Goal: Information Seeking & Learning: Stay updated

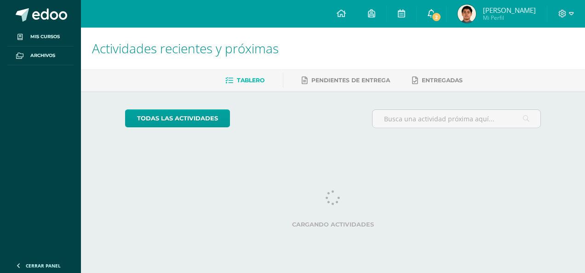
click at [446, 25] on link "2" at bounding box center [431, 14] width 29 height 28
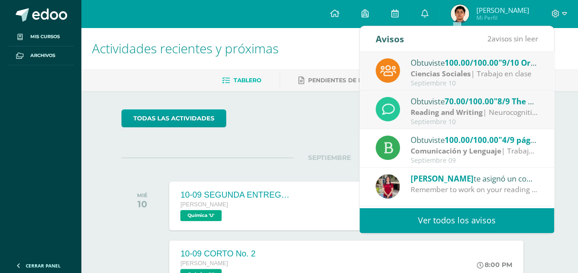
click at [442, 98] on div "Obtuviste 70.00/100.00 "8/9 The Cemetery of Forgotten books reading in TEAMS" e…" at bounding box center [475, 101] width 128 height 12
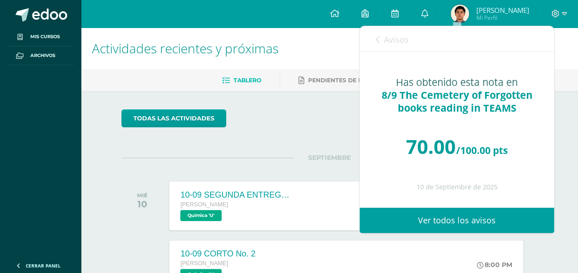
click at [386, 28] on link "Avisos" at bounding box center [392, 39] width 33 height 26
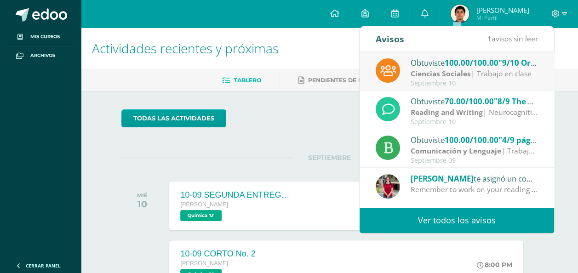
click at [398, 75] on div at bounding box center [388, 70] width 24 height 24
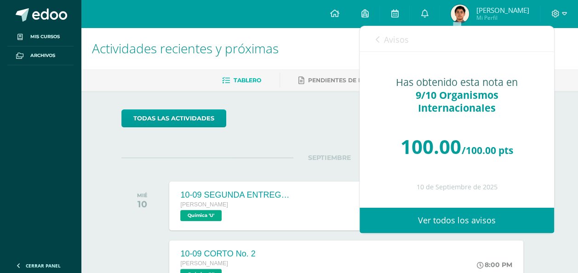
click at [385, 45] on span "Avisos" at bounding box center [396, 39] width 25 height 11
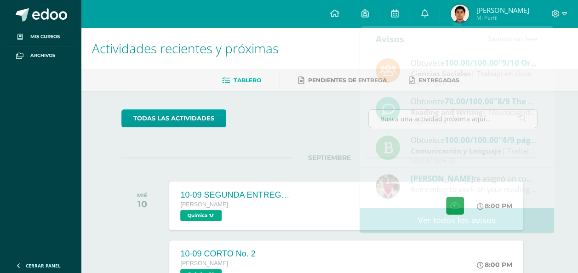
click at [348, 154] on span "SEPTIEMBRE" at bounding box center [329, 158] width 72 height 8
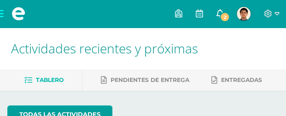
click at [219, 26] on link "2" at bounding box center [219, 14] width 20 height 28
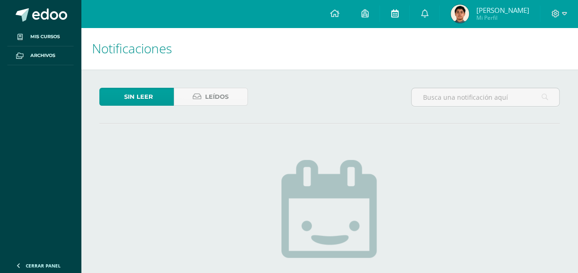
click at [285, 15] on link at bounding box center [394, 14] width 29 height 28
